Goal: Task Accomplishment & Management: Complete application form

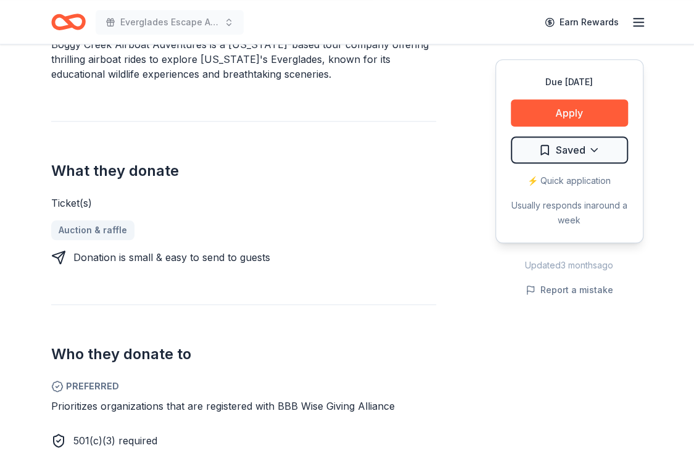
scroll to position [617, 0]
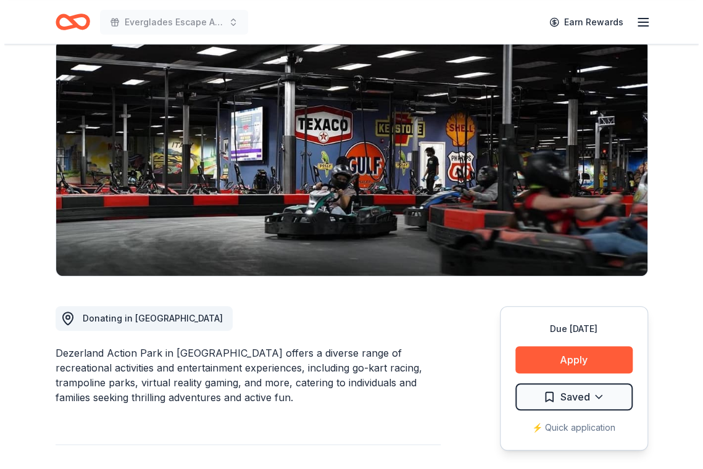
scroll to position [247, 0]
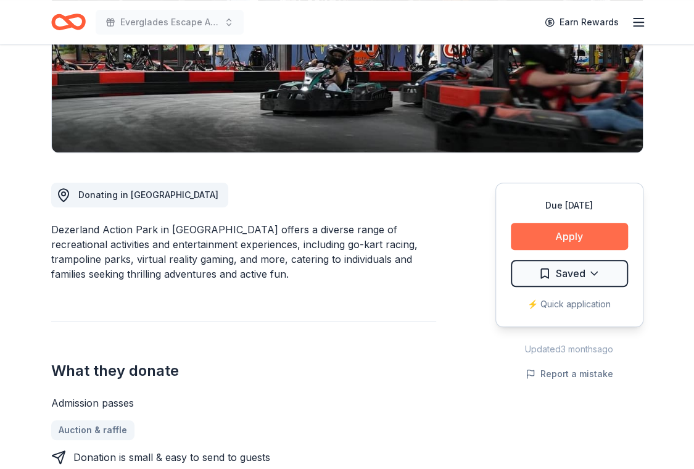
click at [567, 223] on button "Apply" at bounding box center [569, 236] width 117 height 27
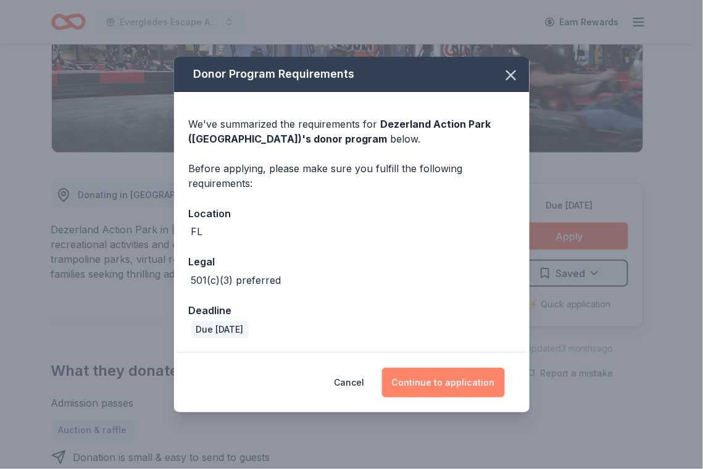
click at [431, 379] on button "Continue to application" at bounding box center [443, 383] width 123 height 30
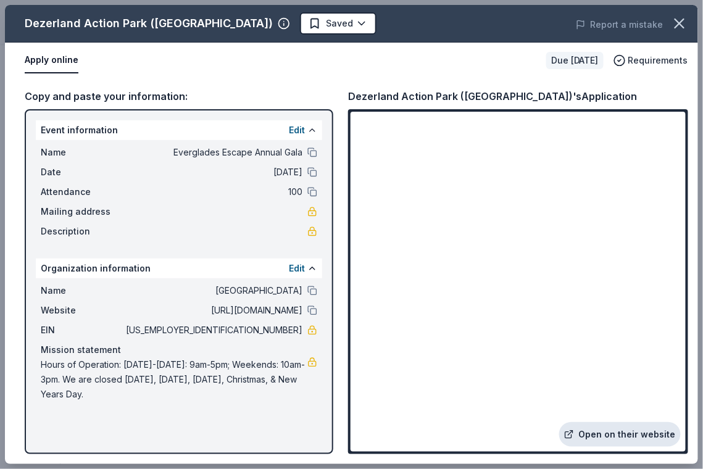
click at [605, 434] on link "Open on their website" at bounding box center [620, 434] width 122 height 25
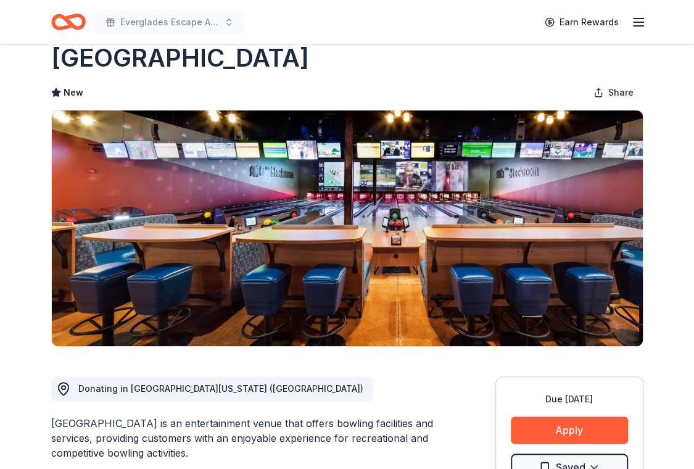
scroll to position [185, 0]
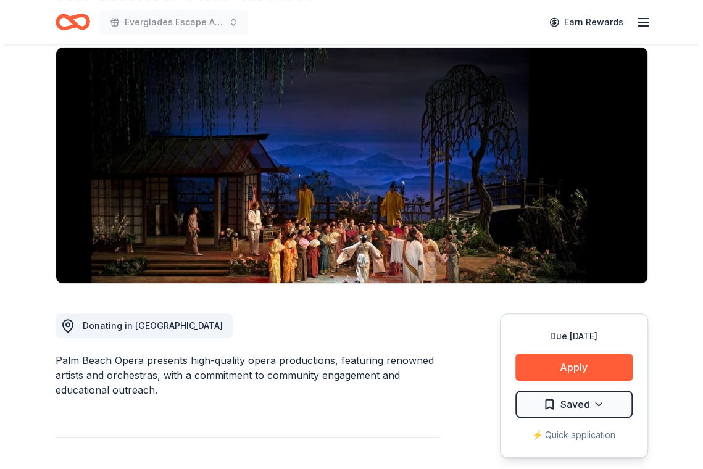
scroll to position [185, 0]
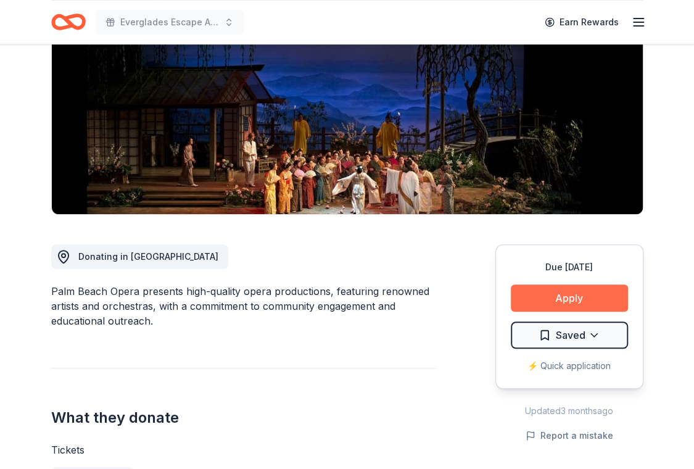
click at [563, 284] on button "Apply" at bounding box center [569, 297] width 117 height 27
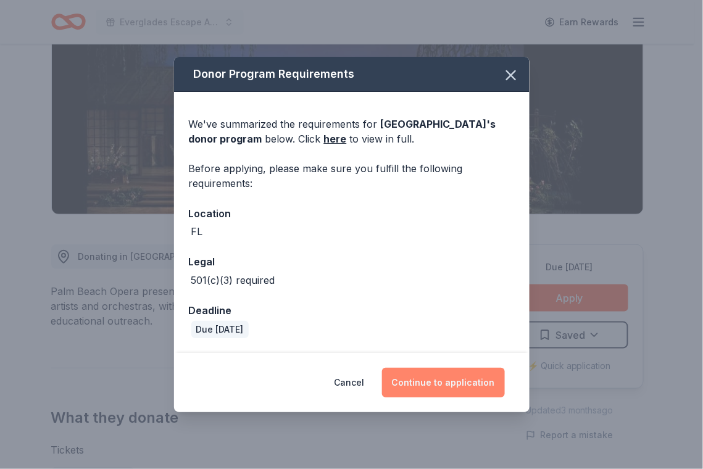
click at [415, 385] on button "Continue to application" at bounding box center [443, 383] width 123 height 30
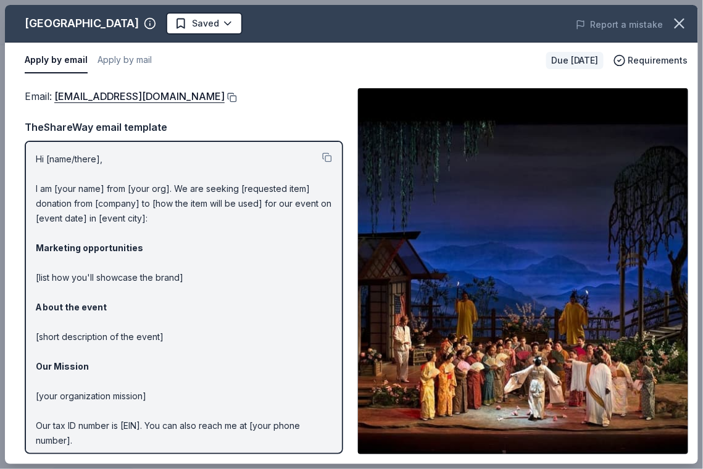
click at [225, 96] on button at bounding box center [231, 98] width 12 height 10
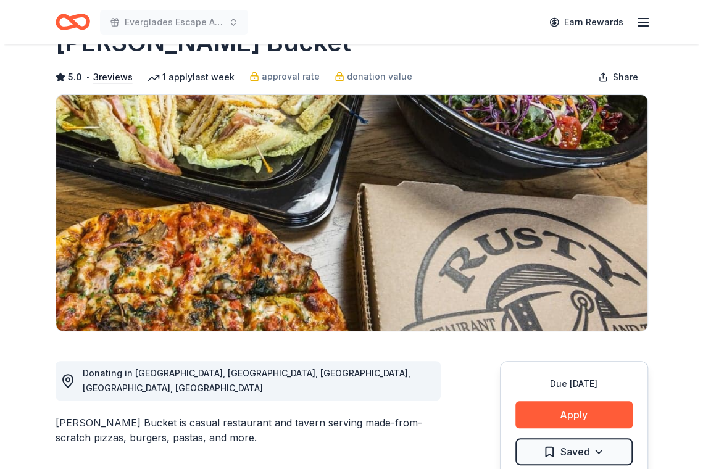
scroll to position [185, 0]
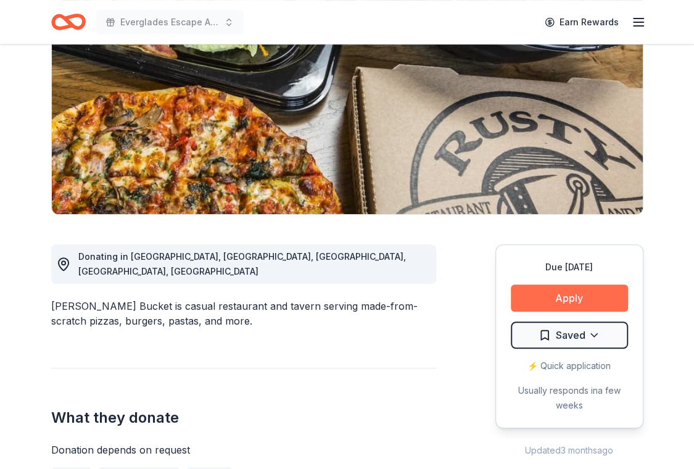
click at [571, 284] on button "Apply" at bounding box center [569, 297] width 117 height 27
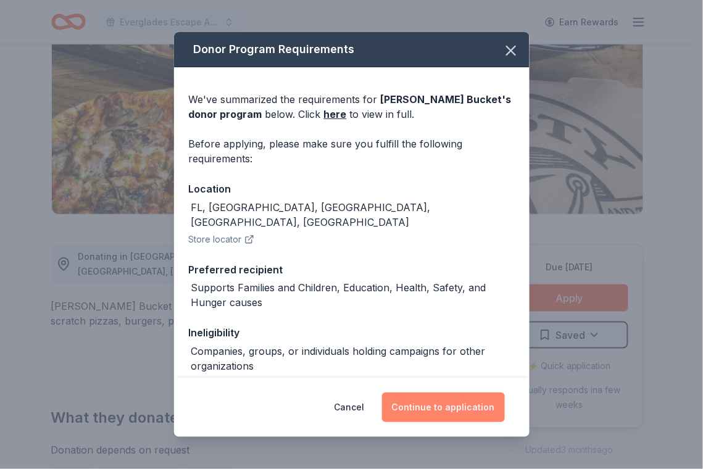
click at [425, 411] on button "Continue to application" at bounding box center [443, 407] width 123 height 30
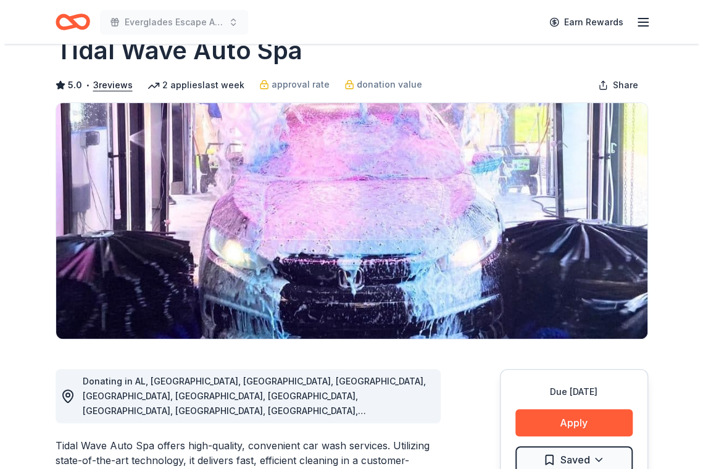
scroll to position [123, 0]
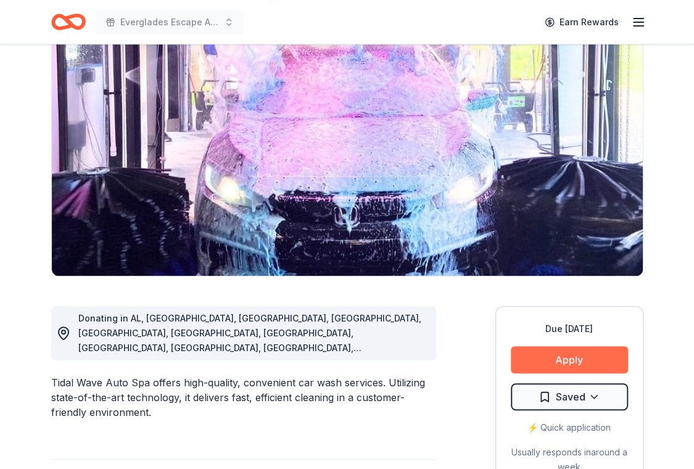
click at [591, 346] on button "Apply" at bounding box center [569, 359] width 117 height 27
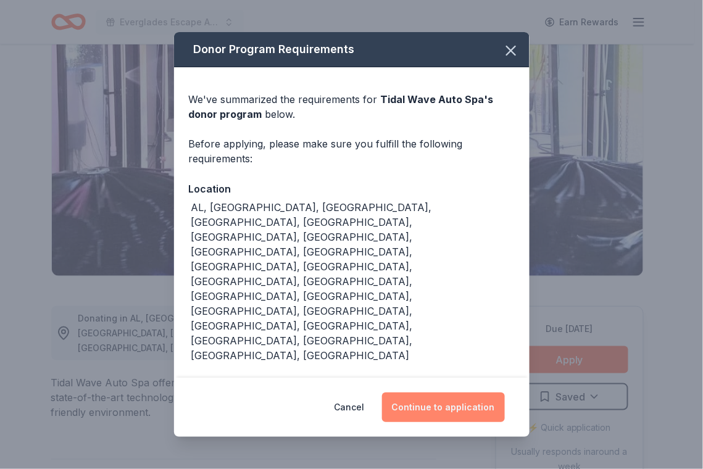
click at [458, 403] on button "Continue to application" at bounding box center [443, 407] width 123 height 30
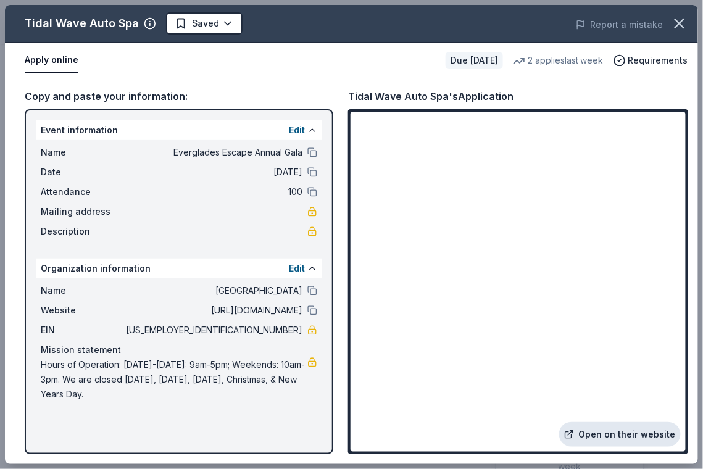
click at [609, 431] on link "Open on their website" at bounding box center [620, 434] width 122 height 25
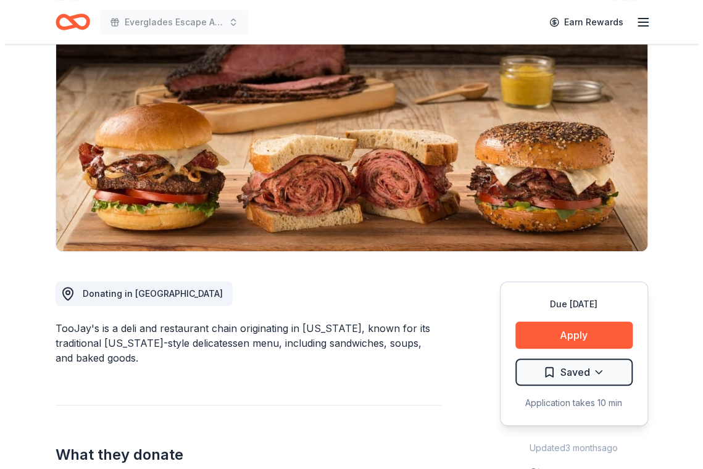
scroll to position [123, 0]
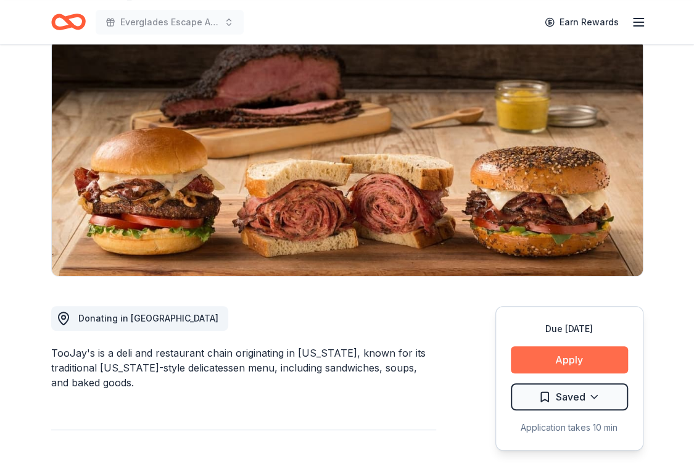
click at [564, 346] on button "Apply" at bounding box center [569, 359] width 117 height 27
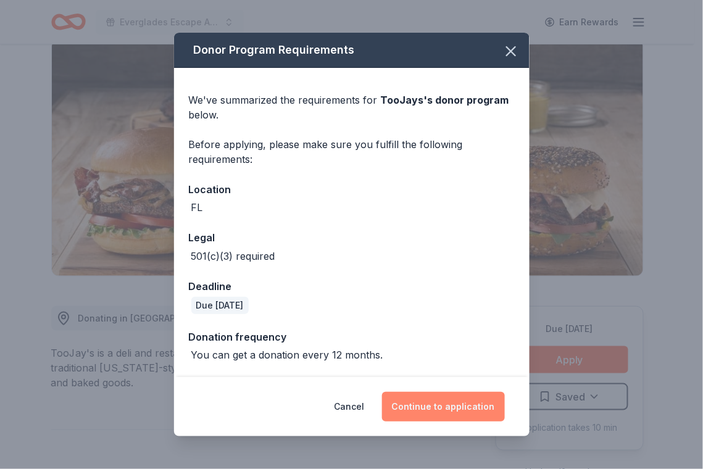
click at [461, 413] on button "Continue to application" at bounding box center [443, 407] width 123 height 30
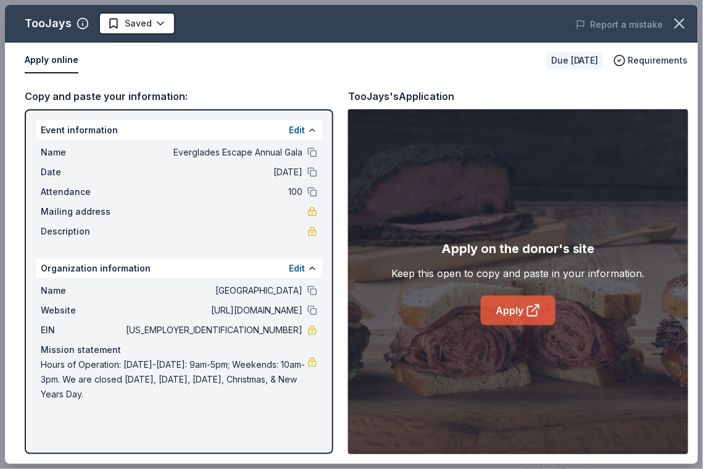
click at [530, 308] on icon at bounding box center [533, 310] width 15 height 15
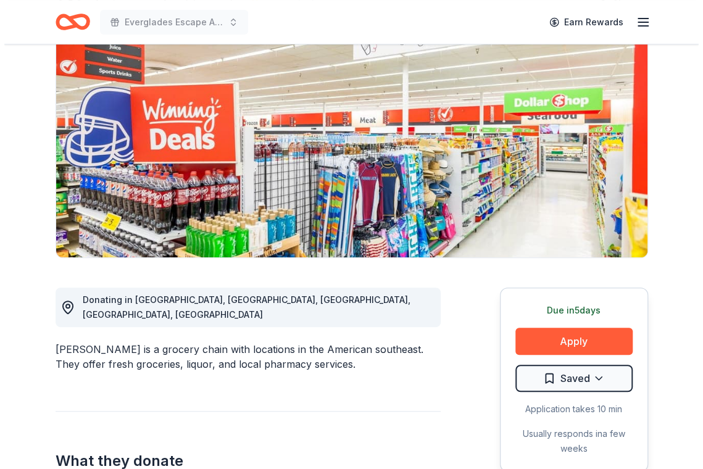
scroll to position [185, 0]
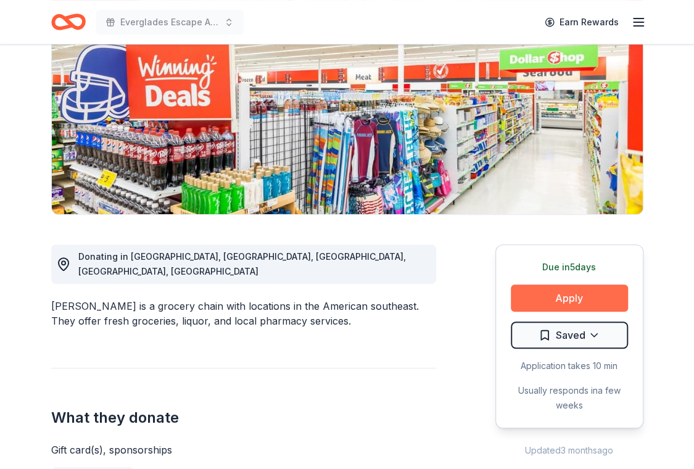
click at [586, 284] on button "Apply" at bounding box center [569, 297] width 117 height 27
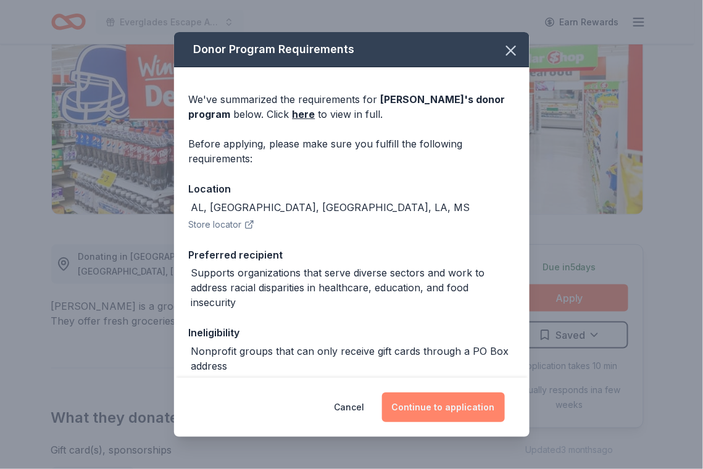
click at [457, 400] on button "Continue to application" at bounding box center [443, 407] width 123 height 30
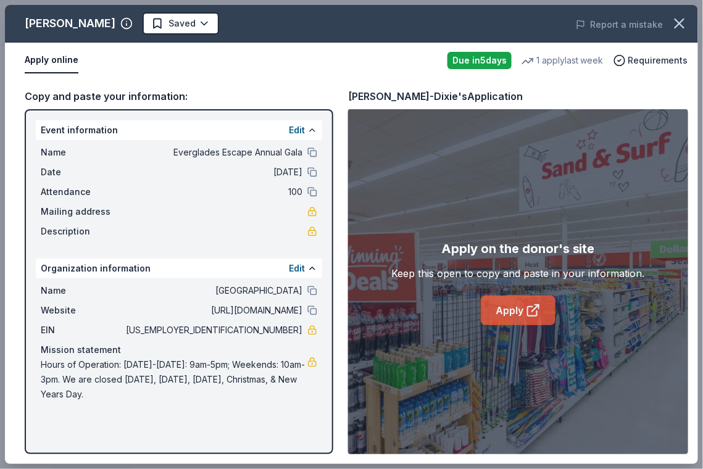
click at [521, 313] on link "Apply" at bounding box center [517, 310] width 75 height 30
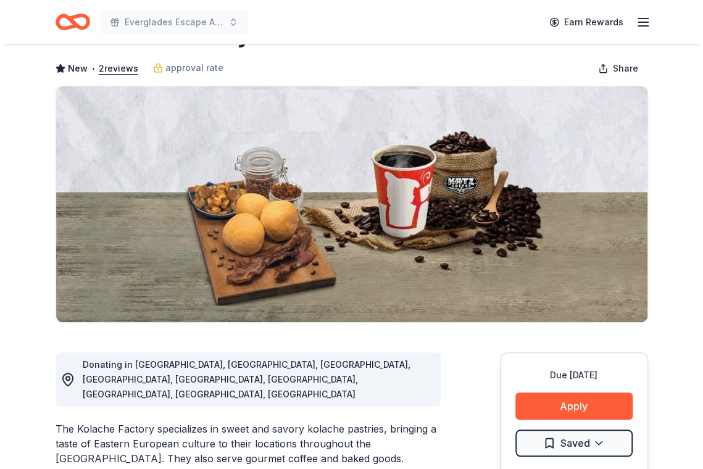
scroll to position [123, 0]
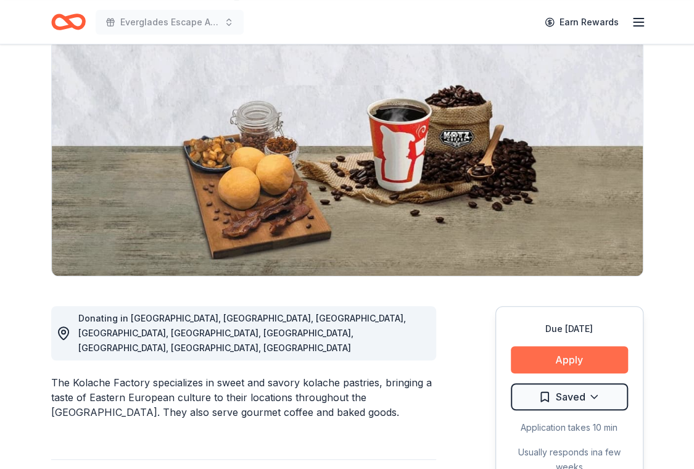
click at [577, 346] on button "Apply" at bounding box center [569, 359] width 117 height 27
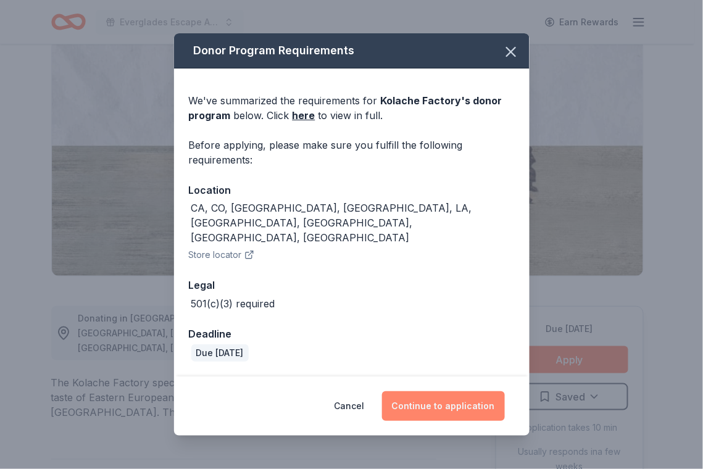
click at [444, 392] on button "Continue to application" at bounding box center [443, 406] width 123 height 30
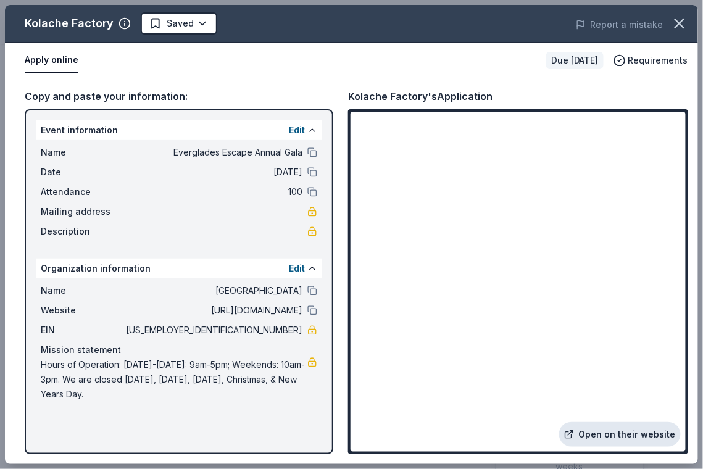
click at [620, 432] on link "Open on their website" at bounding box center [620, 434] width 122 height 25
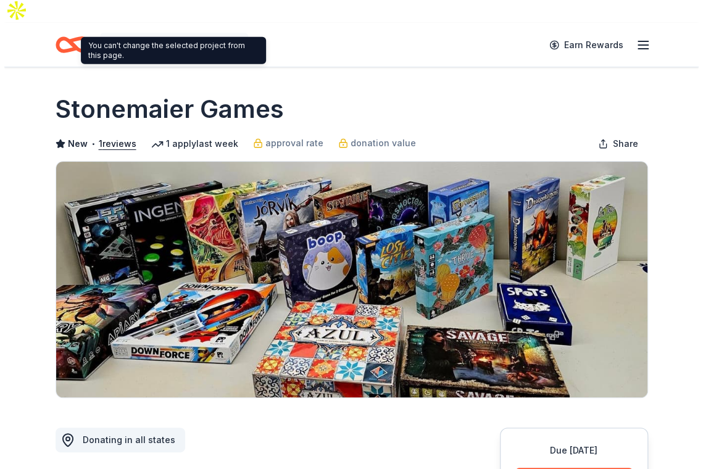
scroll to position [185, 0]
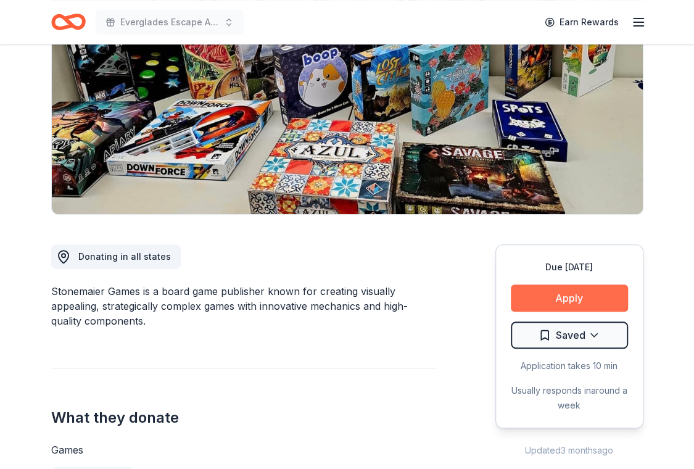
click at [597, 284] on button "Apply" at bounding box center [569, 297] width 117 height 27
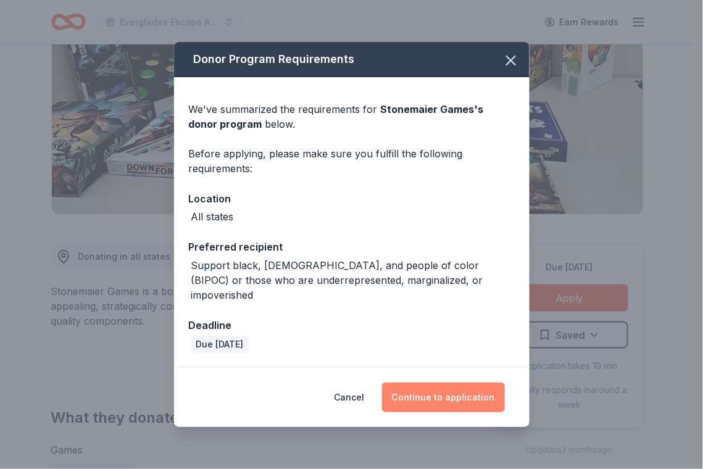
click at [439, 388] on button "Continue to application" at bounding box center [443, 397] width 123 height 30
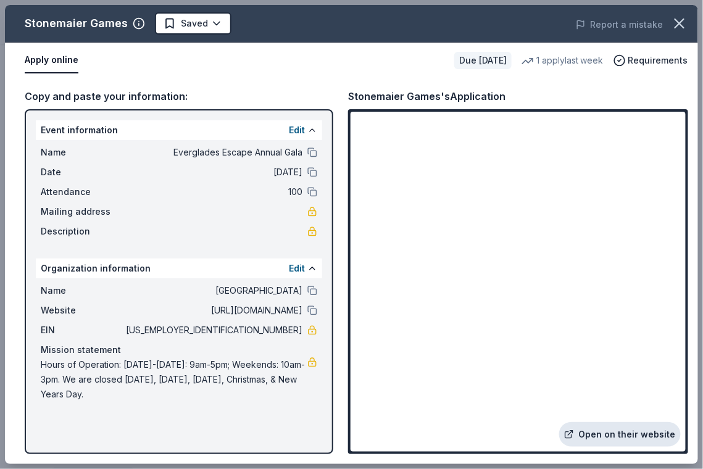
click at [608, 435] on link "Open on their website" at bounding box center [620, 434] width 122 height 25
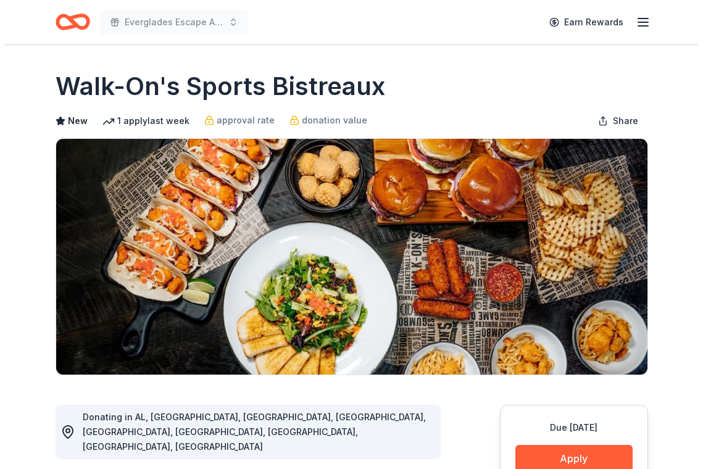
scroll to position [123, 0]
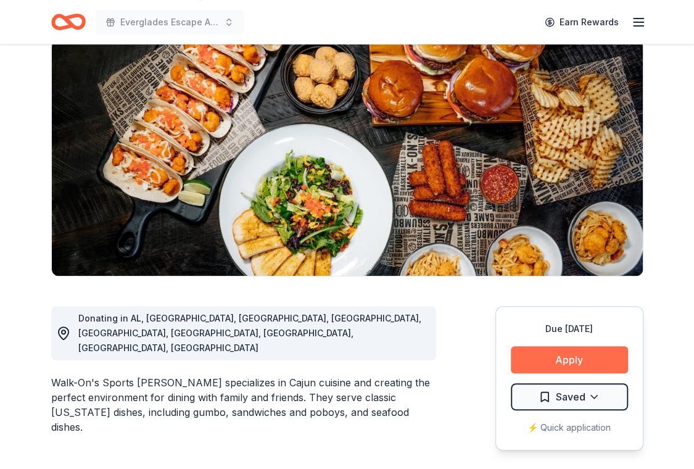
click at [593, 346] on button "Apply" at bounding box center [569, 359] width 117 height 27
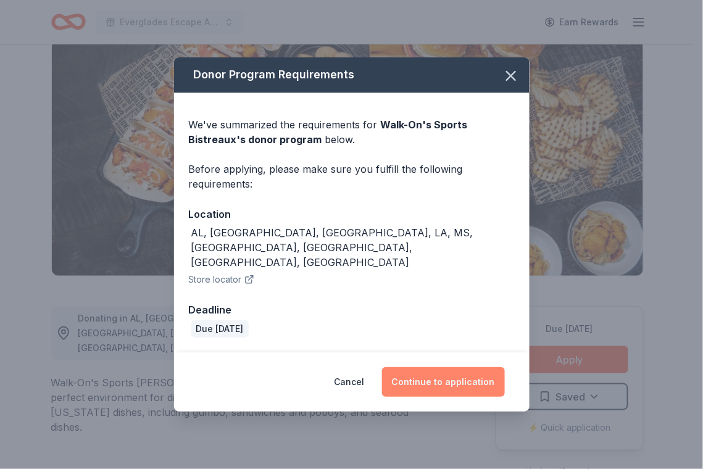
click at [426, 367] on button "Continue to application" at bounding box center [443, 382] width 123 height 30
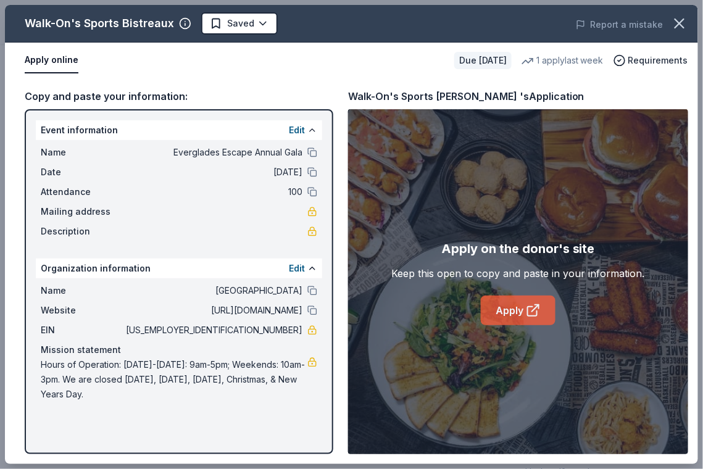
click at [516, 310] on link "Apply" at bounding box center [517, 310] width 75 height 30
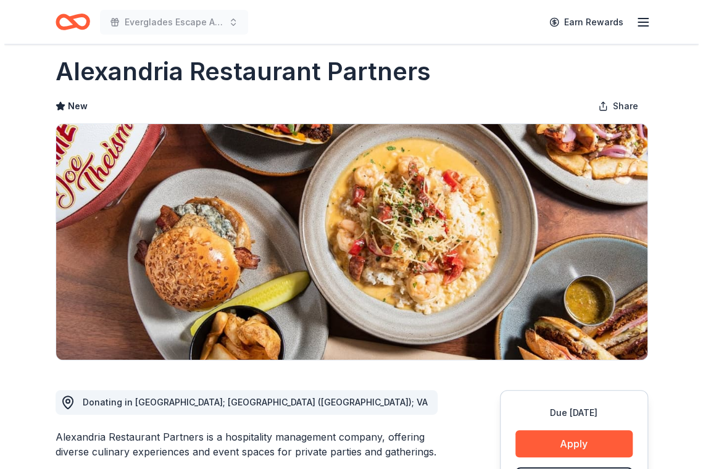
scroll to position [62, 0]
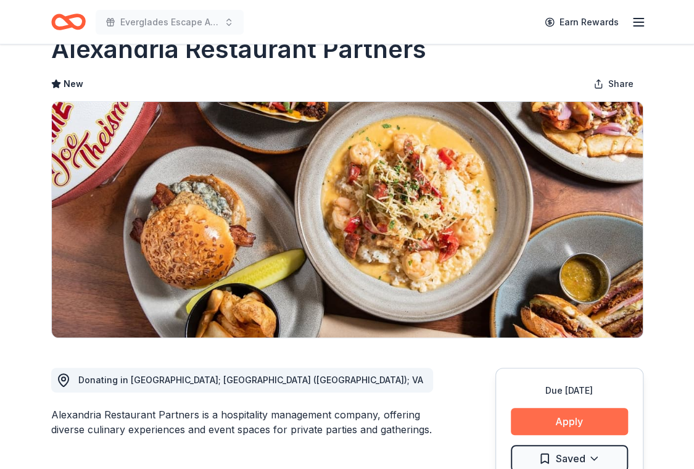
click at [549, 408] on button "Apply" at bounding box center [569, 421] width 117 height 27
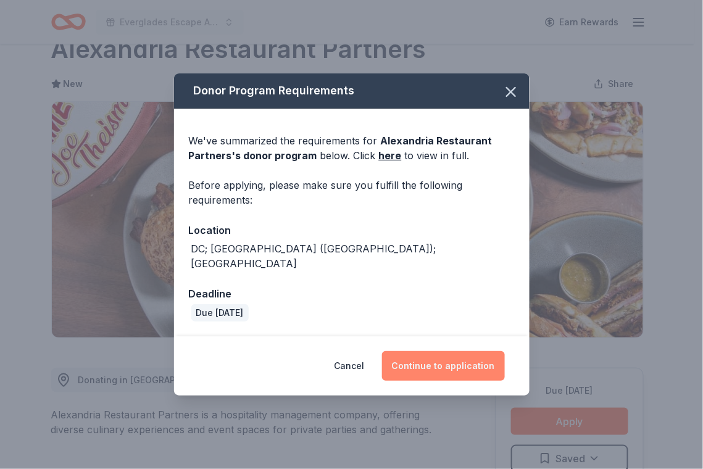
click at [448, 361] on button "Continue to application" at bounding box center [443, 366] width 123 height 30
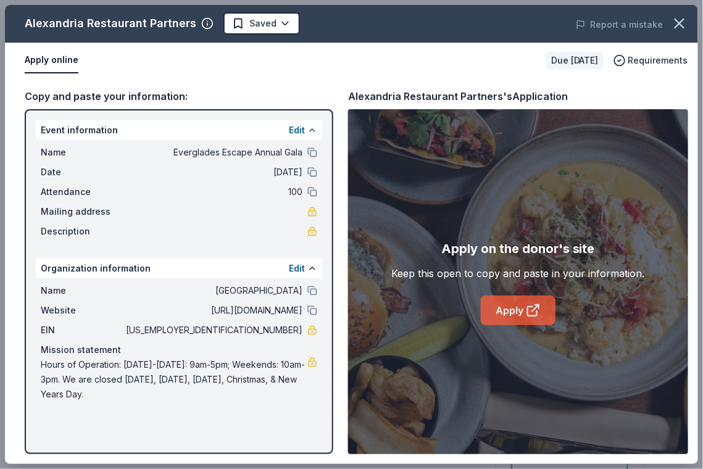
click at [523, 308] on link "Apply" at bounding box center [517, 310] width 75 height 30
click at [515, 307] on link "Apply" at bounding box center [517, 310] width 75 height 30
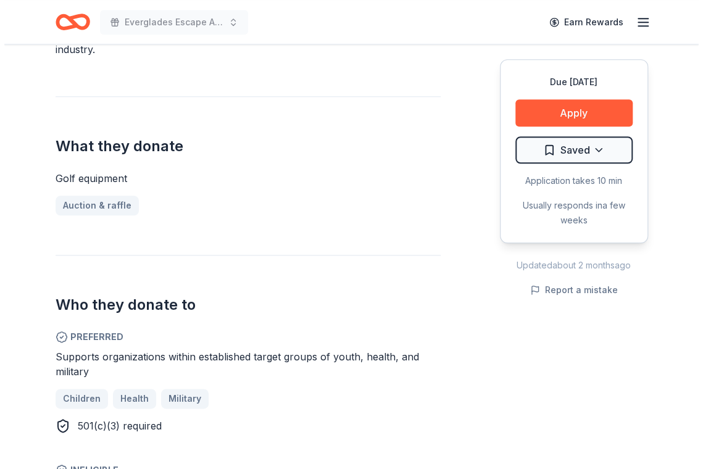
scroll to position [555, 0]
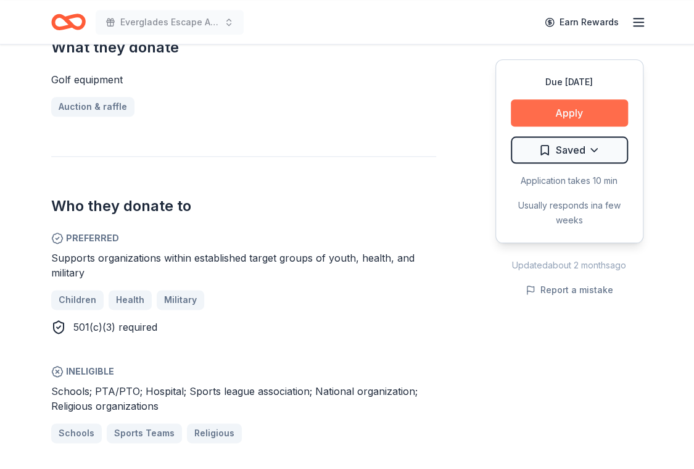
click at [569, 115] on button "Apply" at bounding box center [569, 112] width 117 height 27
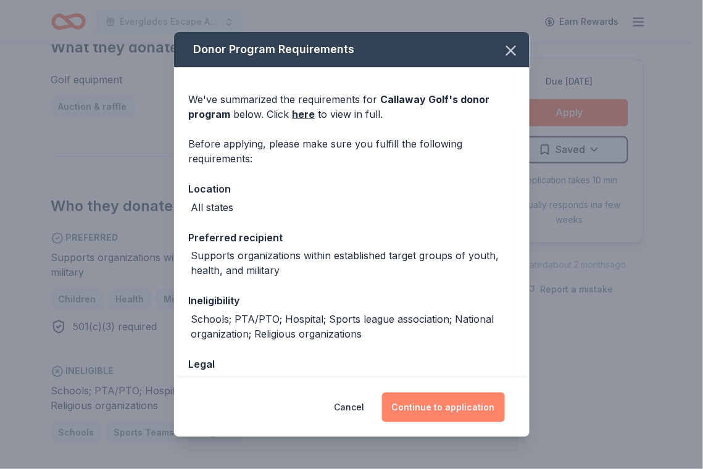
click at [427, 406] on button "Continue to application" at bounding box center [443, 407] width 123 height 30
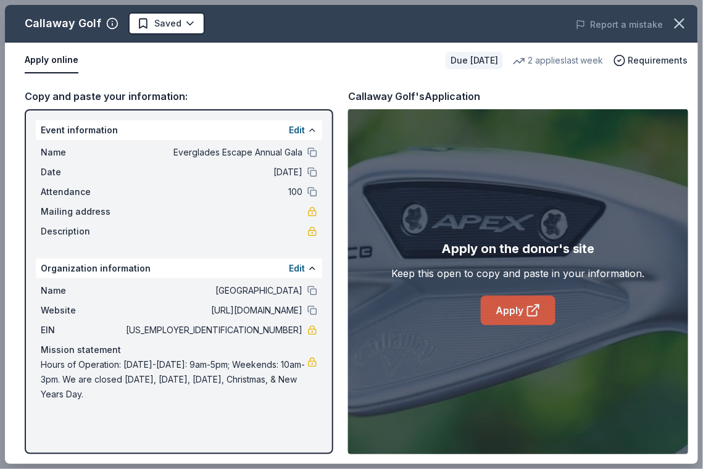
click at [523, 302] on link "Apply" at bounding box center [517, 310] width 75 height 30
click at [514, 302] on link "Apply" at bounding box center [517, 310] width 75 height 30
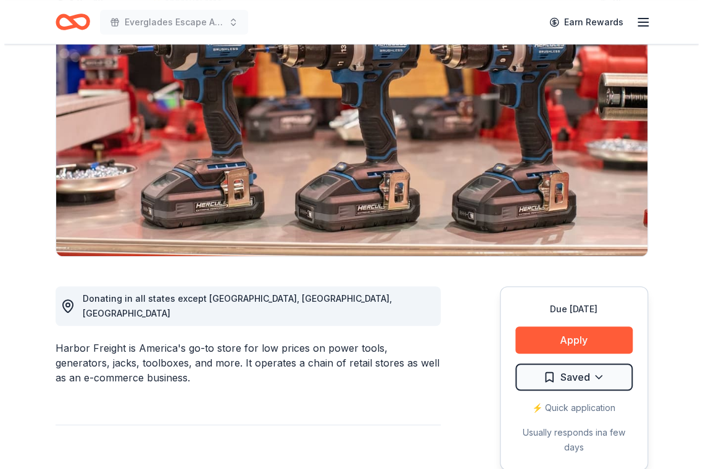
scroll to position [185, 0]
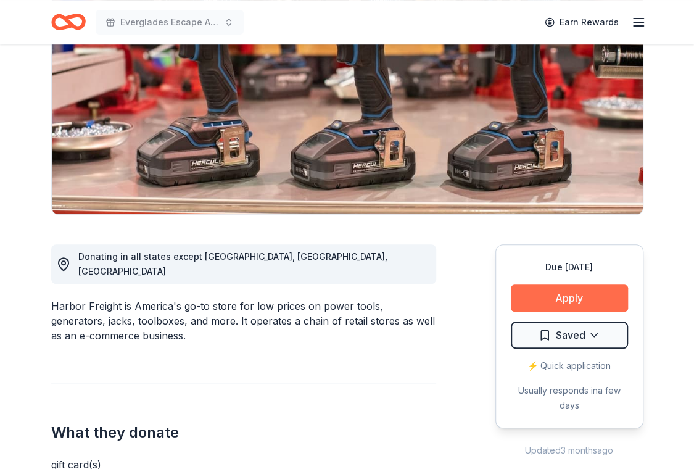
click at [569, 284] on button "Apply" at bounding box center [569, 297] width 117 height 27
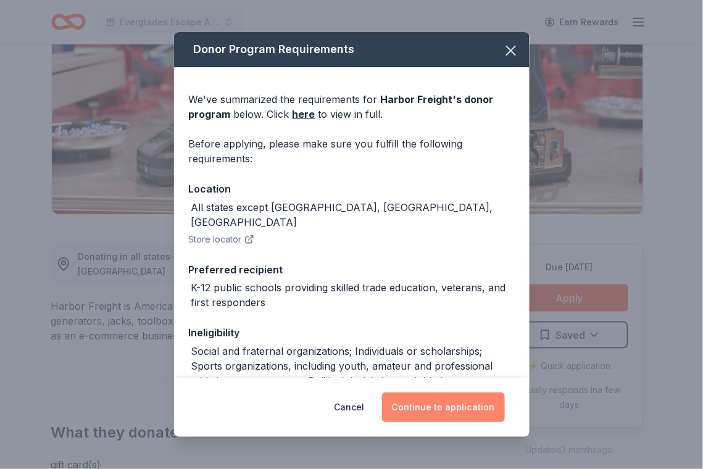
click at [437, 398] on button "Continue to application" at bounding box center [443, 407] width 123 height 30
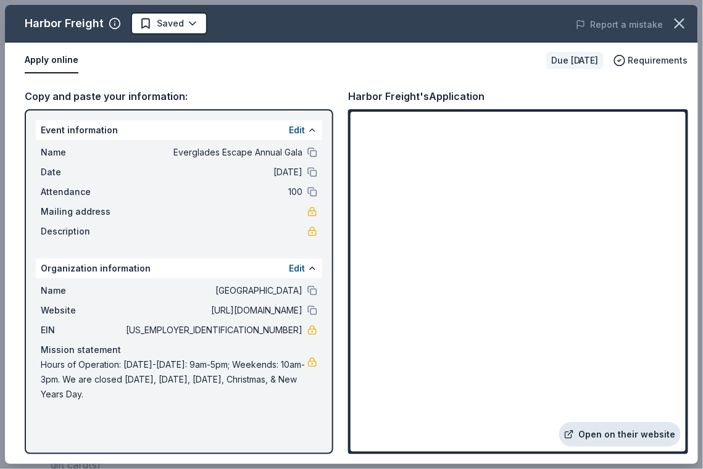
click at [604, 426] on link "Open on their website" at bounding box center [620, 434] width 122 height 25
